Goal: Information Seeking & Learning: Find specific fact

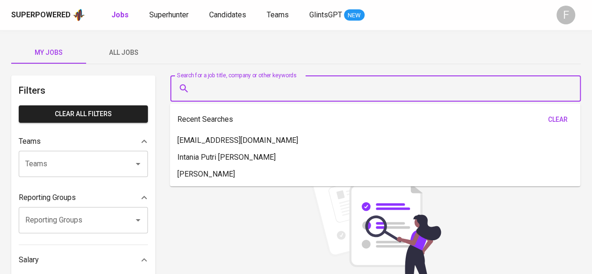
click at [289, 85] on input "Search for a job title, company or other keywords" at bounding box center [377, 89] width 369 height 18
paste input "[URL][DOMAIN_NAME][DOMAIN_NAME]"
type input "[URL][DOMAIN_NAME][DOMAIN_NAME]"
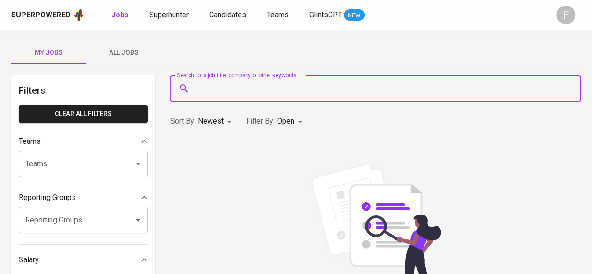
paste input "[URL][DOMAIN_NAME][DOMAIN_NAME]"
type input "[URL][DOMAIN_NAME][DOMAIN_NAME]"
paste input "[EMAIL_ADDRESS][DOMAIN_NAME]"
type input "[EMAIL_ADDRESS][DOMAIN_NAME]"
click at [165, 14] on span "Superhunter" at bounding box center [168, 14] width 39 height 9
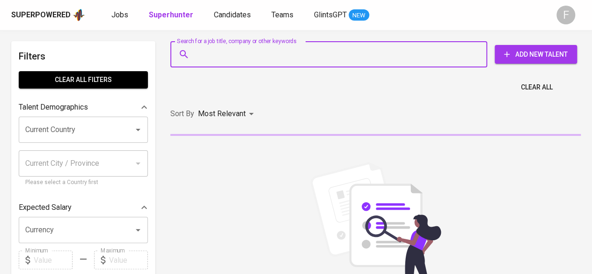
click at [288, 59] on input "Search for a job title, company or other keywords" at bounding box center [330, 54] width 275 height 18
paste input "[EMAIL_ADDRESS][DOMAIN_NAME]"
type input "[EMAIL_ADDRESS][DOMAIN_NAME]"
